Goal: Find specific page/section: Find specific page/section

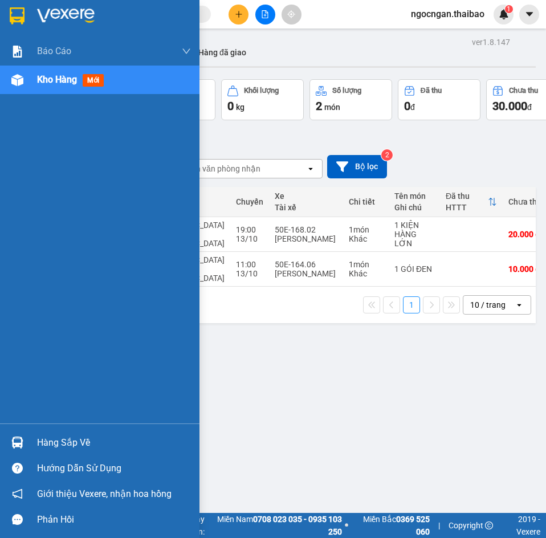
click at [71, 19] on img at bounding box center [66, 15] width 58 height 17
click at [27, 13] on div at bounding box center [17, 16] width 20 height 20
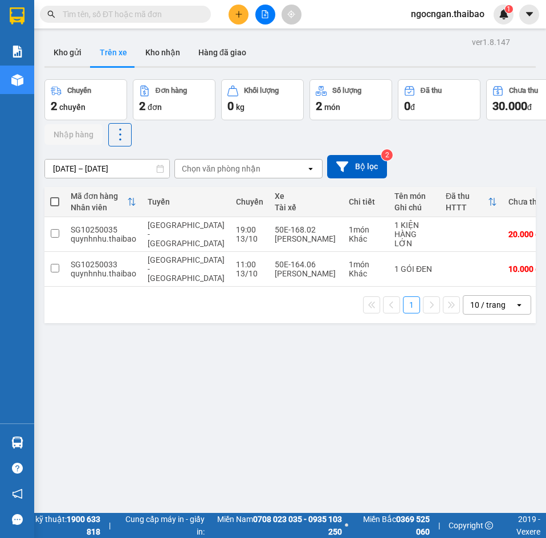
click at [455, 169] on div "[DATE] – [DATE] Press the down arrow key to interact with the calendar and sele…" at bounding box center [289, 166] width 491 height 23
drag, startPoint x: 462, startPoint y: 146, endPoint x: 416, endPoint y: 139, distance: 46.1
drag, startPoint x: 416, startPoint y: 139, endPoint x: 354, endPoint y: 175, distance: 71.7
click at [354, 175] on button "Bộ lọc" at bounding box center [357, 166] width 60 height 23
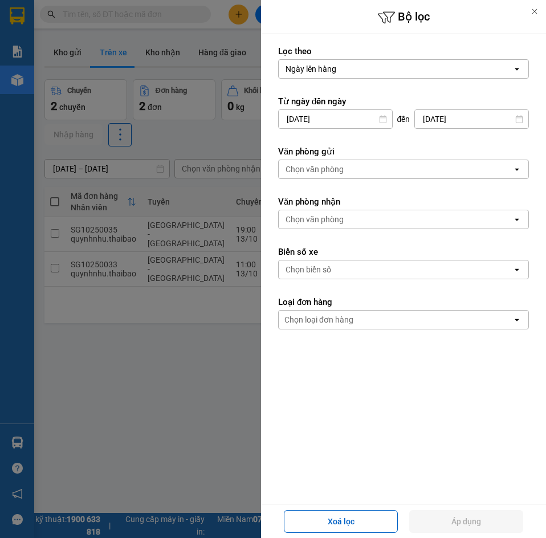
click at [197, 149] on div at bounding box center [273, 269] width 546 height 538
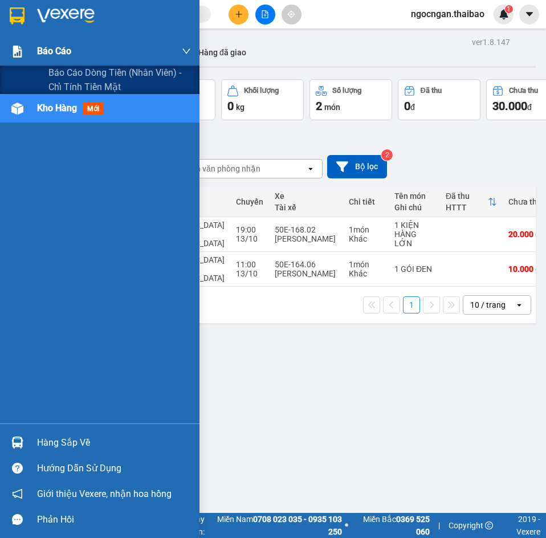
click at [17, 55] on img at bounding box center [17, 52] width 12 height 12
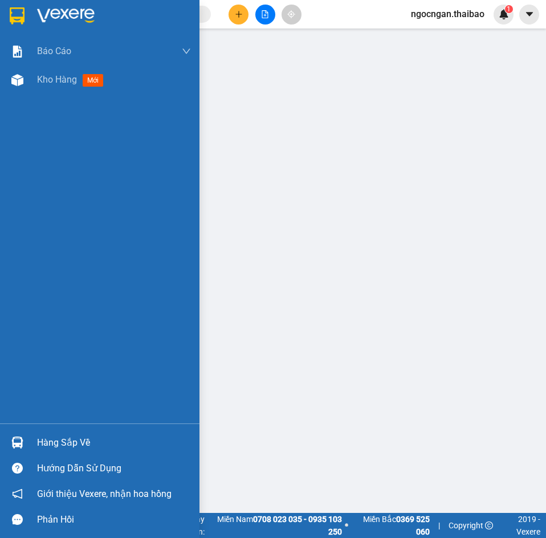
click at [34, 34] on div at bounding box center [99, 18] width 199 height 37
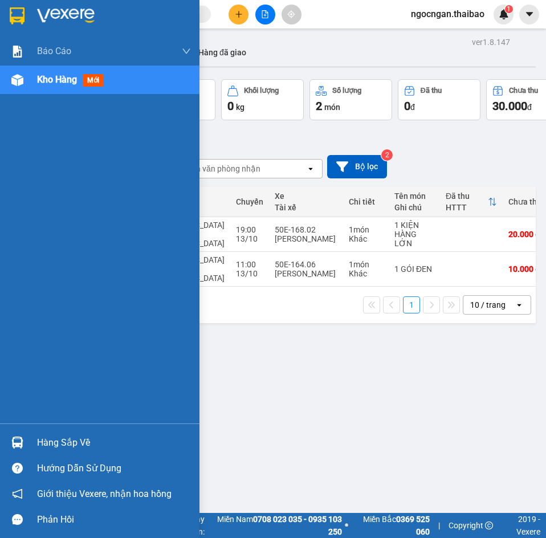
click at [48, 8] on img at bounding box center [66, 15] width 58 height 17
click at [24, 14] on img at bounding box center [17, 15] width 15 height 17
click at [39, 13] on img at bounding box center [66, 15] width 58 height 17
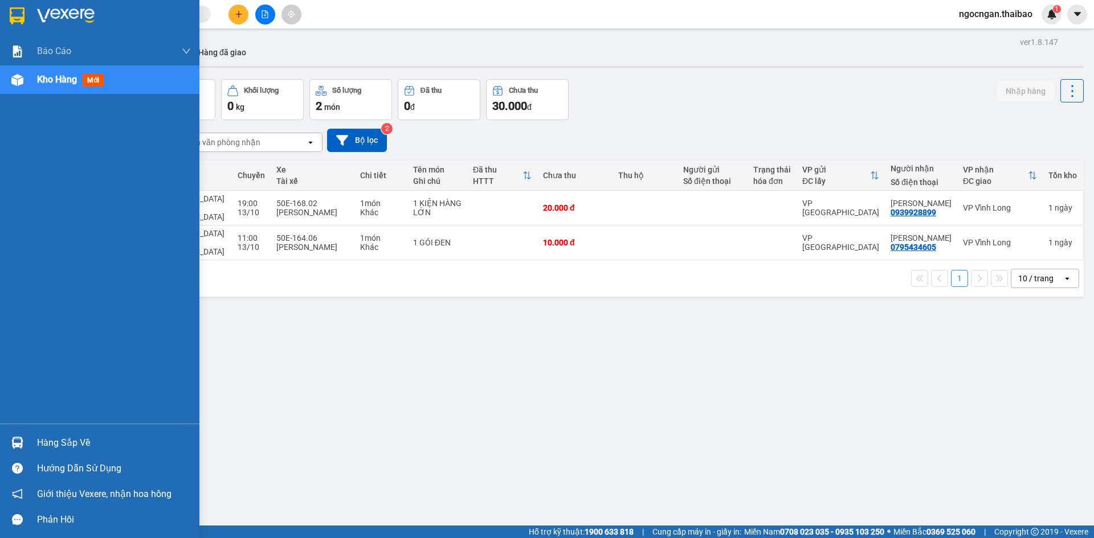
click at [44, 24] on img at bounding box center [66, 15] width 58 height 17
